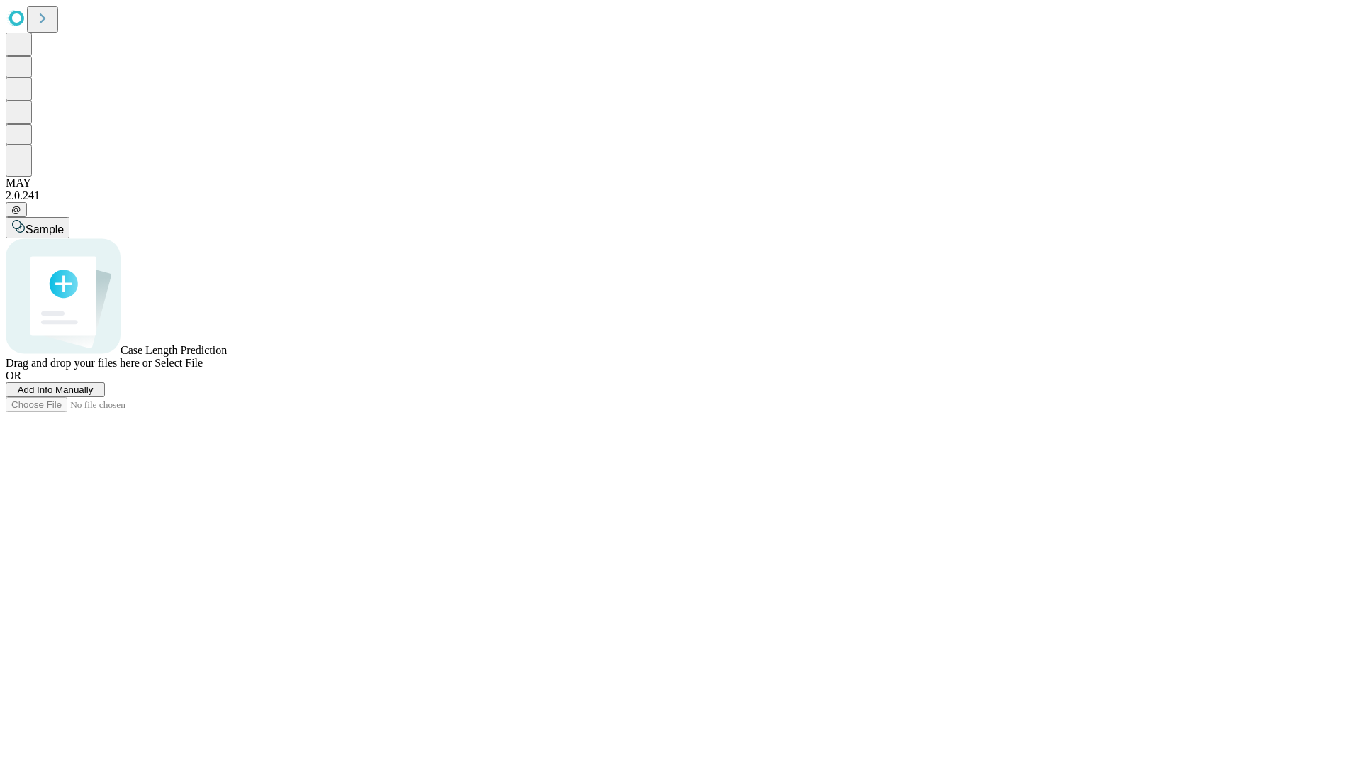
click at [203, 369] on span "Select File" at bounding box center [179, 363] width 48 height 12
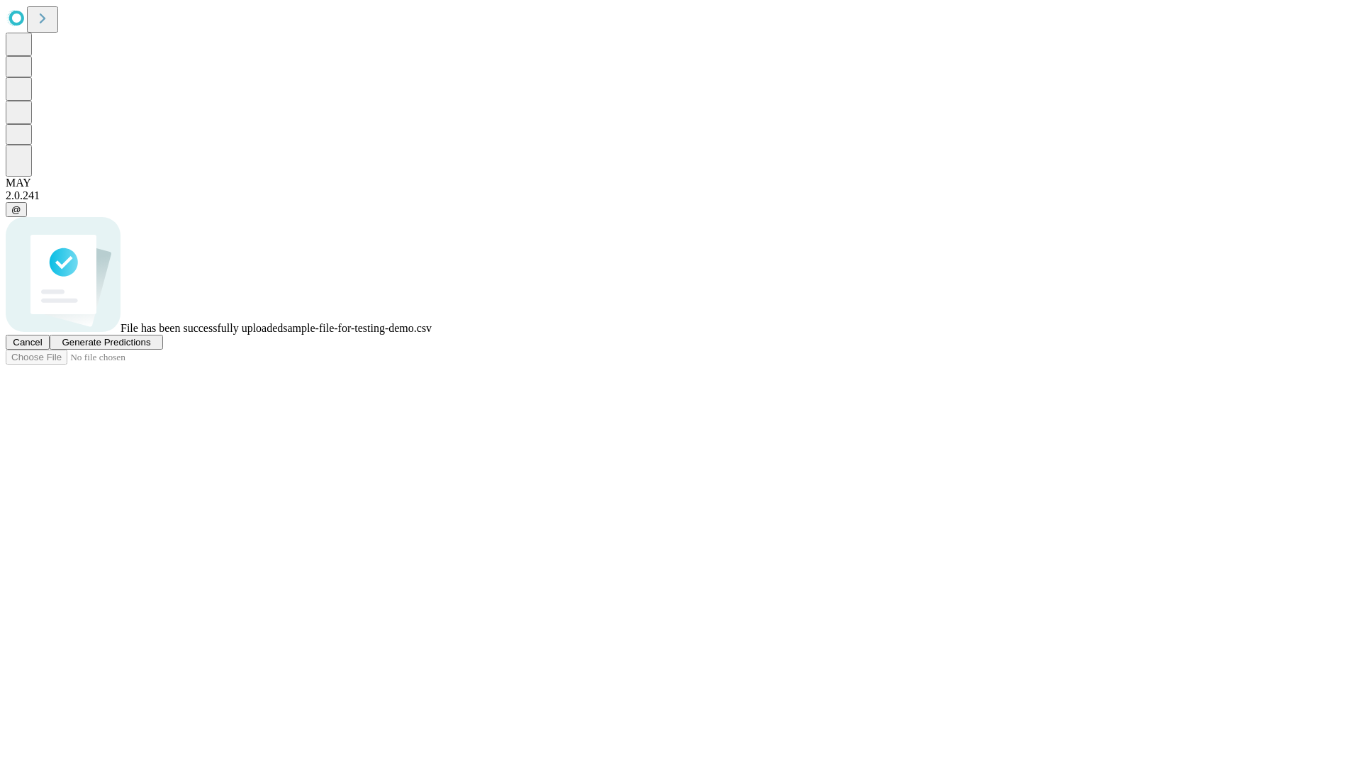
click at [150, 347] on span "Generate Predictions" at bounding box center [106, 342] width 89 height 11
